Goal: Navigation & Orientation: Find specific page/section

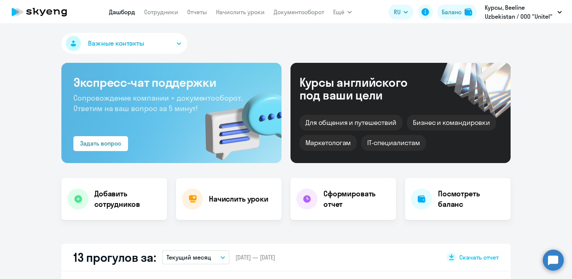
select select "30"
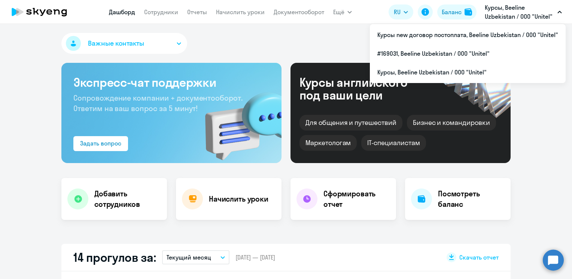
click at [517, 14] on p "Курсы, Beeline Uzbekistan / ООО "Unitel"" at bounding box center [520, 12] width 70 height 18
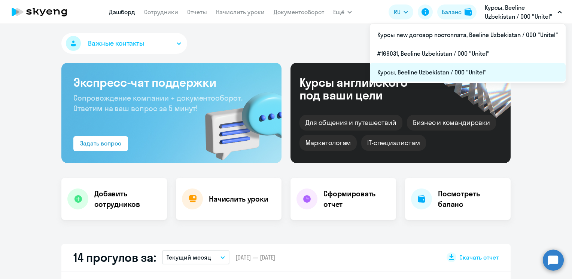
click at [437, 73] on li "Курсы, Beeline Uzbekistan / ООО "Unitel"" at bounding box center [468, 72] width 196 height 19
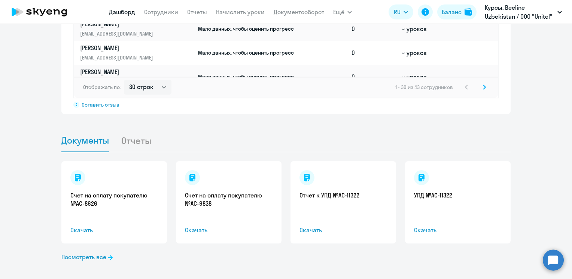
scroll to position [666, 0]
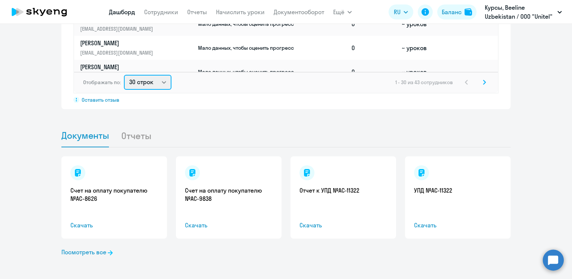
click at [159, 81] on select "30 строк 50 строк 100 строк" at bounding box center [148, 82] width 48 height 15
select select "50"
click at [124, 75] on select "30 строк 50 строк 100 строк" at bounding box center [148, 82] width 48 height 15
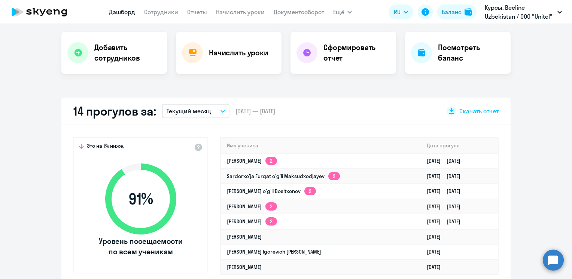
scroll to position [0, 0]
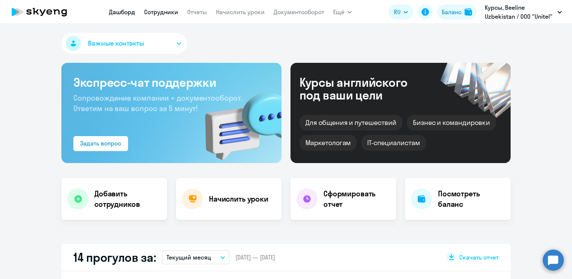
click at [173, 14] on link "Сотрудники" at bounding box center [161, 11] width 34 height 7
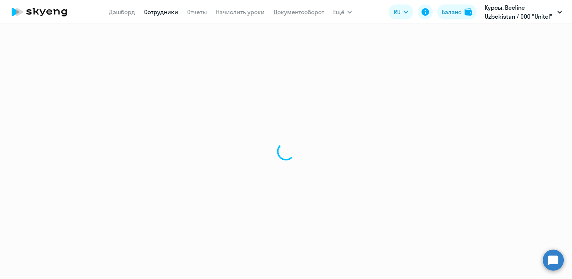
select select "30"
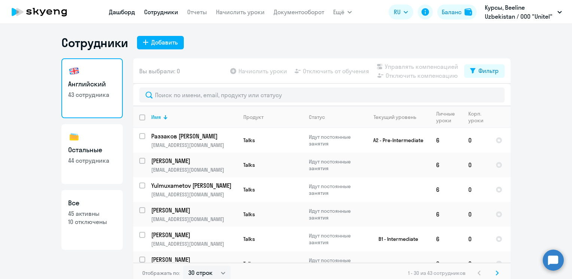
click at [128, 12] on link "Дашборд" at bounding box center [122, 11] width 26 height 7
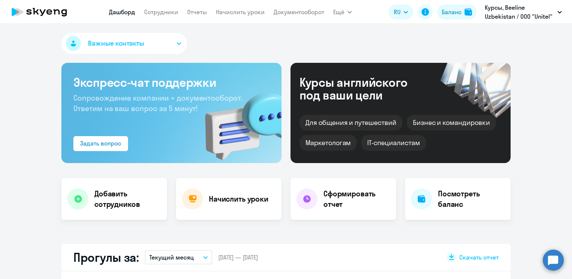
select select "30"
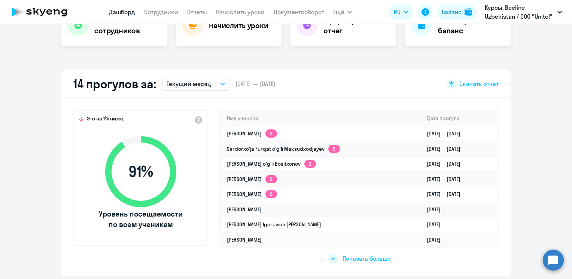
scroll to position [187, 0]
